Goal: Task Accomplishment & Management: Manage account settings

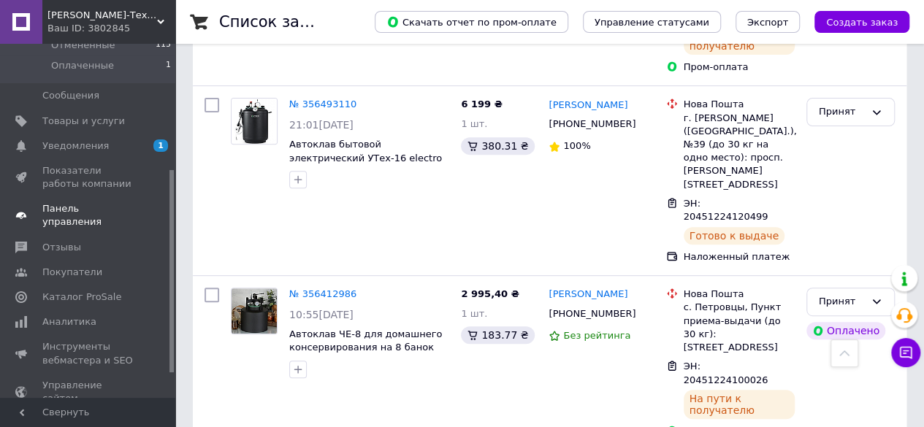
scroll to position [219, 0]
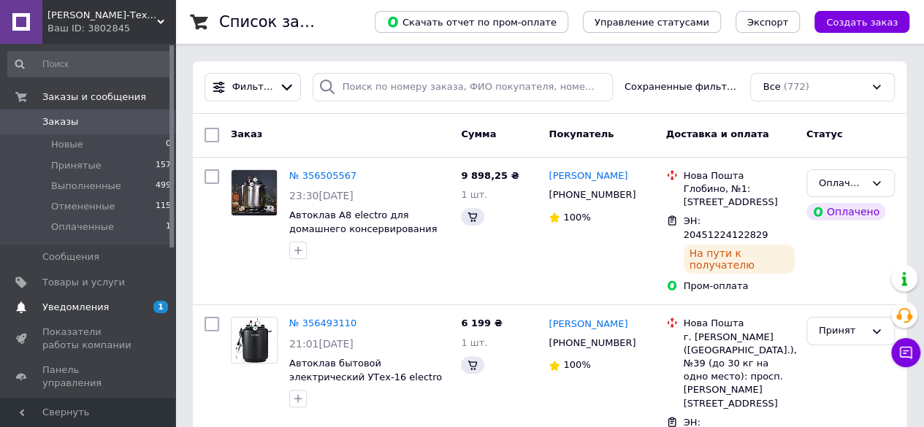
click at [102, 313] on span "Уведомления" at bounding box center [88, 307] width 93 height 13
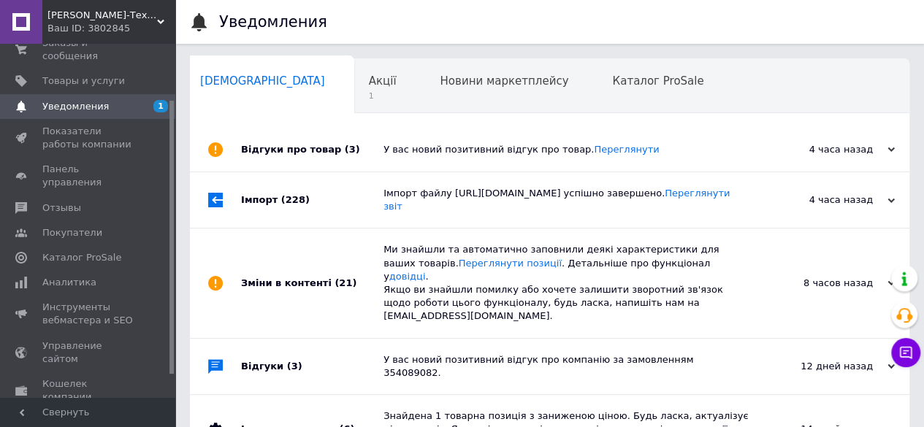
scroll to position [73, 0]
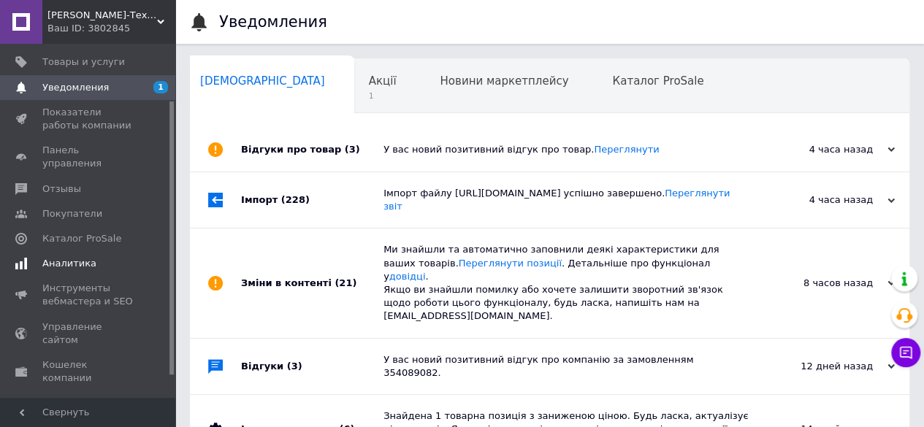
click at [89, 251] on link "Аналитика" at bounding box center [90, 263] width 180 height 25
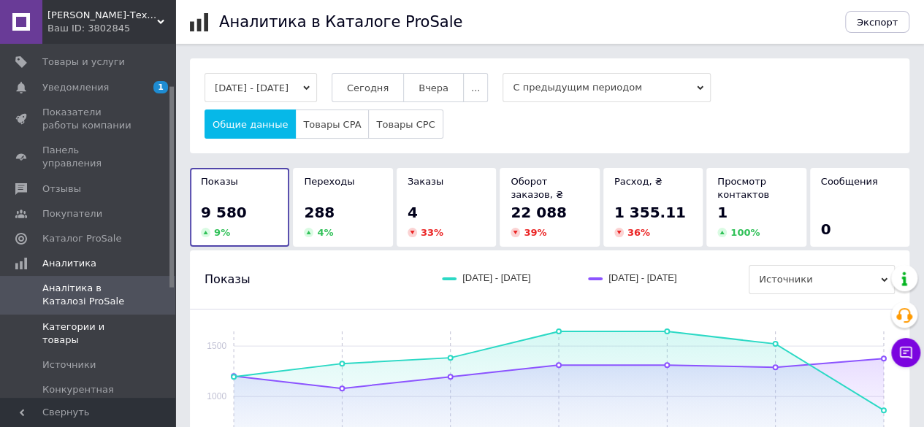
click at [117, 321] on span "Категории и товары" at bounding box center [88, 334] width 93 height 26
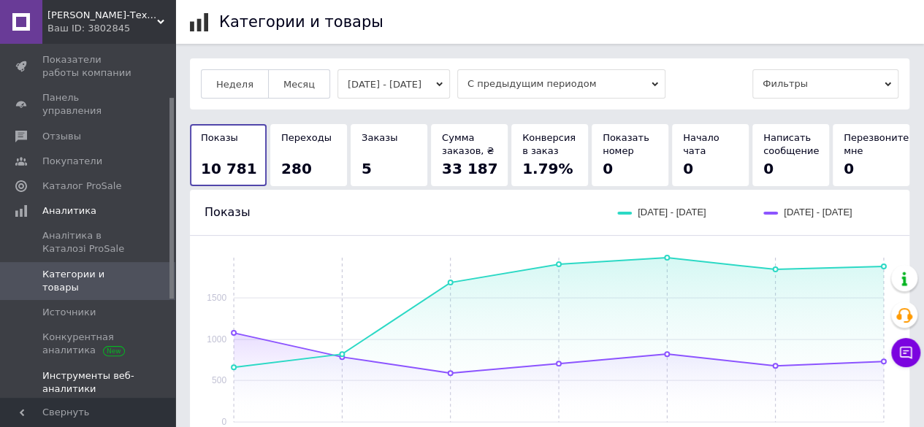
scroll to position [219, 0]
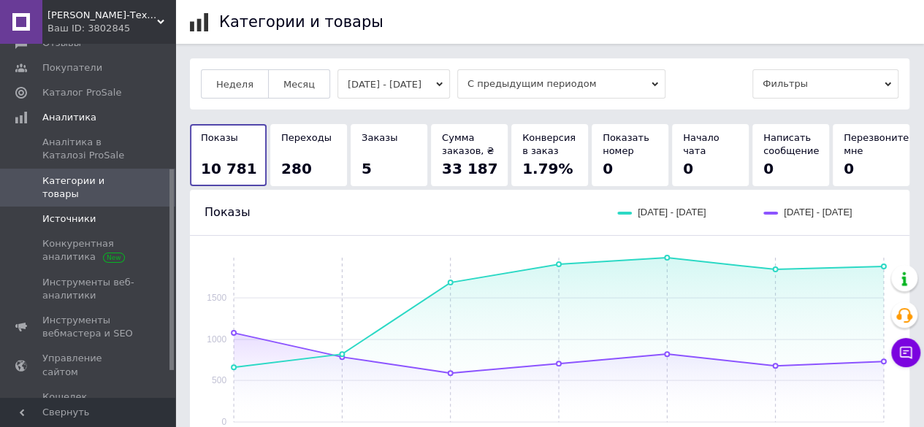
click at [94, 213] on span "Источники" at bounding box center [88, 219] width 93 height 13
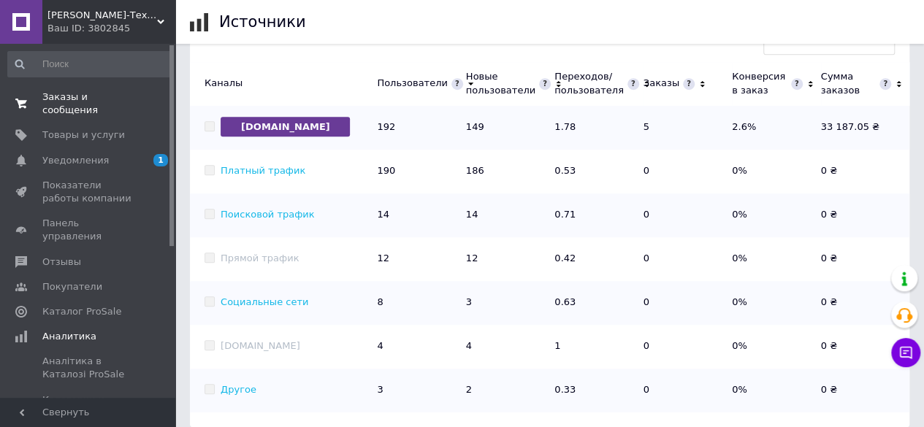
click at [93, 104] on link "Заказы и сообщения 0 0" at bounding box center [90, 104] width 180 height 38
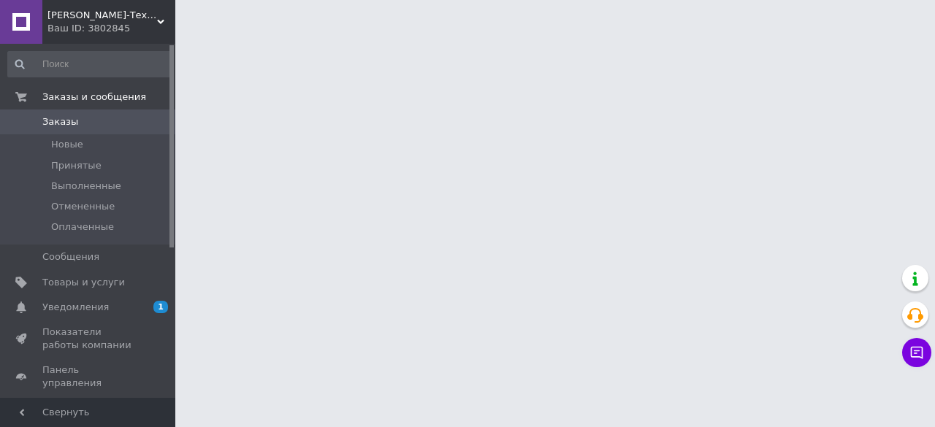
click at [158, 23] on icon at bounding box center [160, 21] width 7 height 7
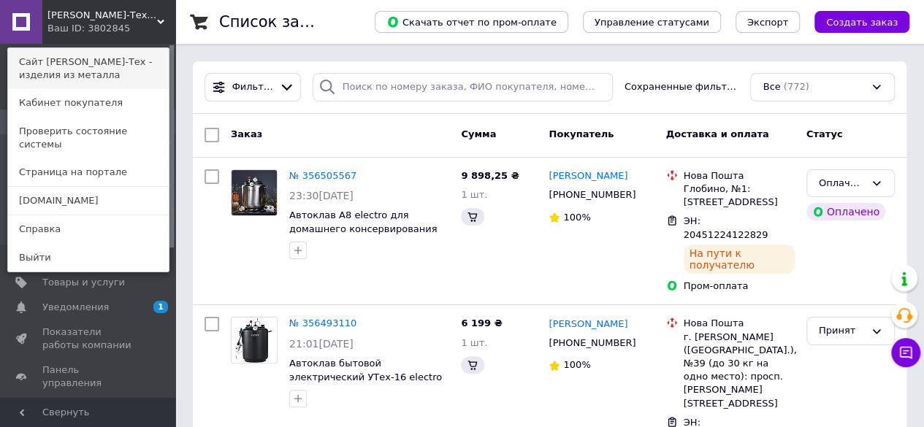
click at [135, 61] on link "Сайт [PERSON_NAME]-Тех - изделия из металла" at bounding box center [88, 68] width 161 height 41
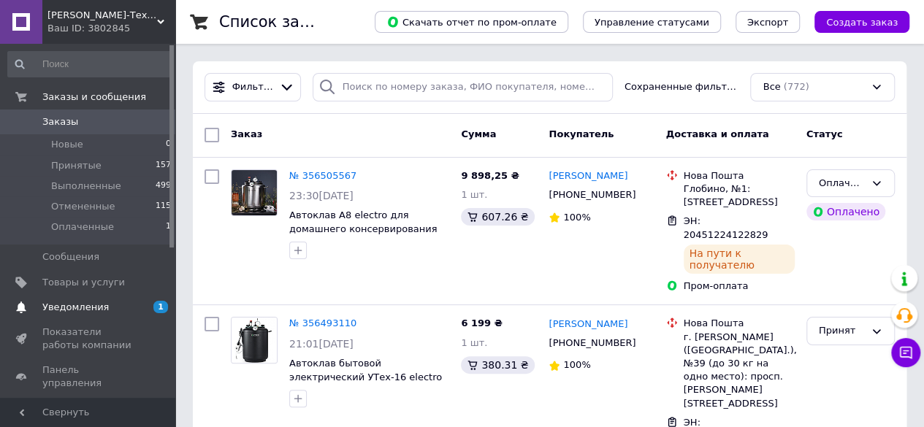
click at [118, 309] on span "Уведомления" at bounding box center [88, 307] width 93 height 13
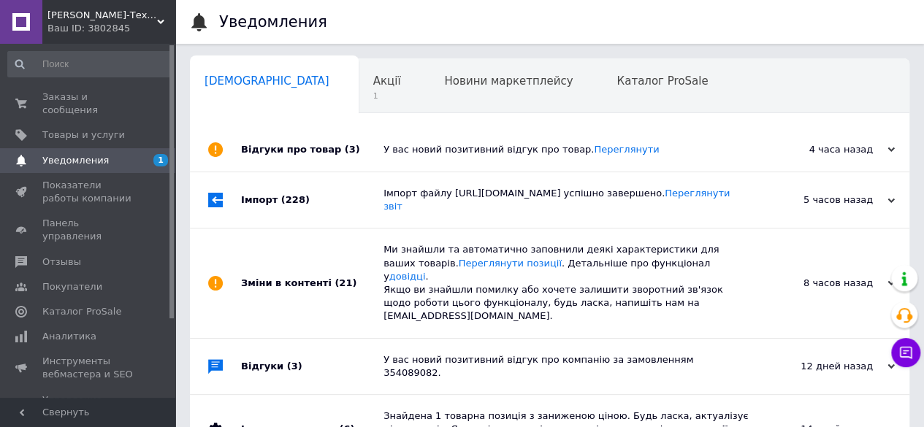
scroll to position [0, 4]
click at [354, 89] on div "Акції 1" at bounding box center [390, 87] width 72 height 56
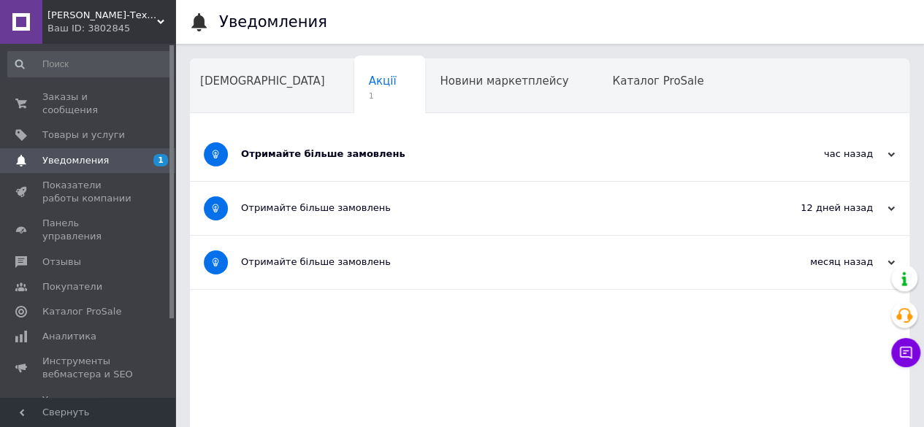
click at [360, 163] on div "Отримайте більше замовлень" at bounding box center [495, 154] width 508 height 53
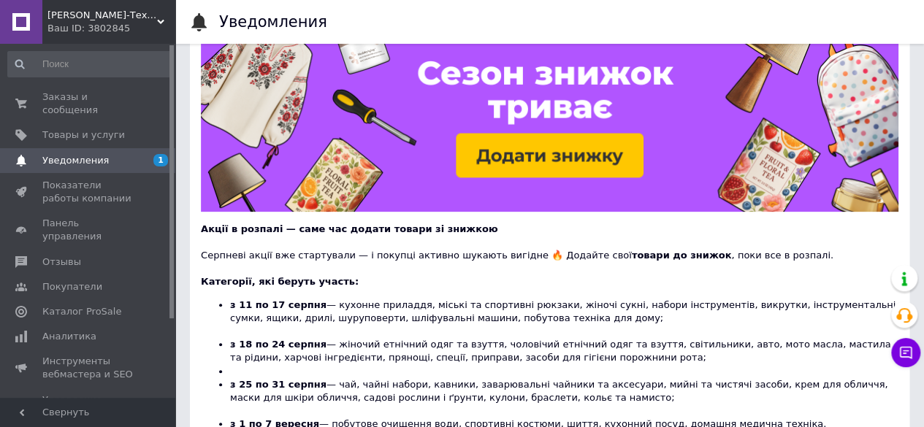
scroll to position [292, 0]
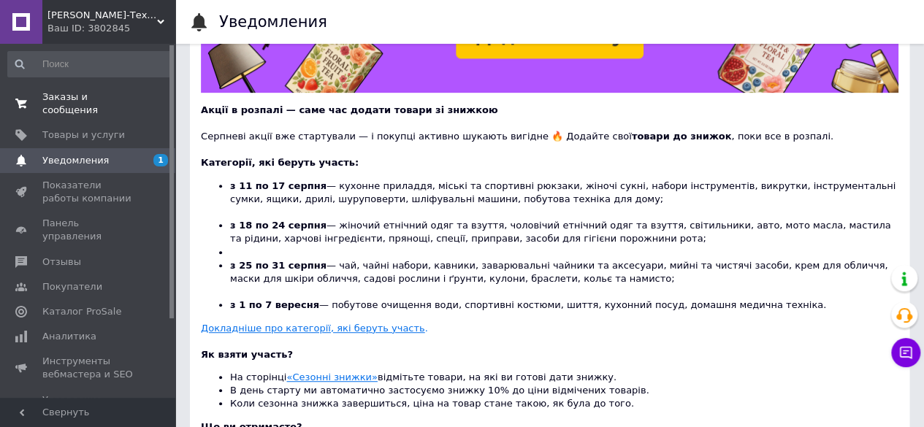
click at [91, 107] on link "Заказы и сообщения 0 0" at bounding box center [90, 104] width 180 height 38
